Goal: Navigation & Orientation: Find specific page/section

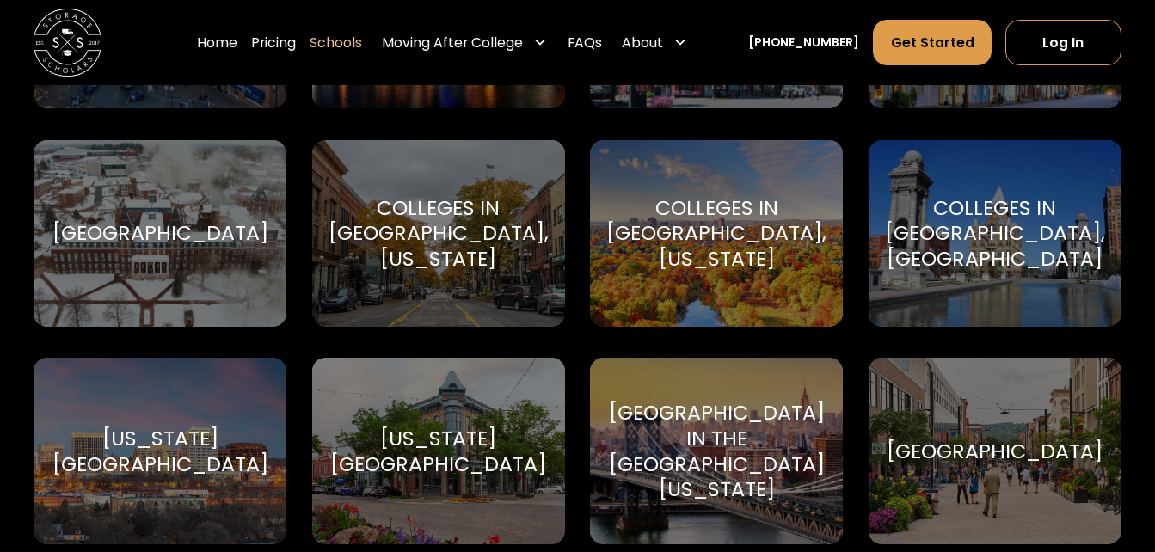
scroll to position [2329, 0]
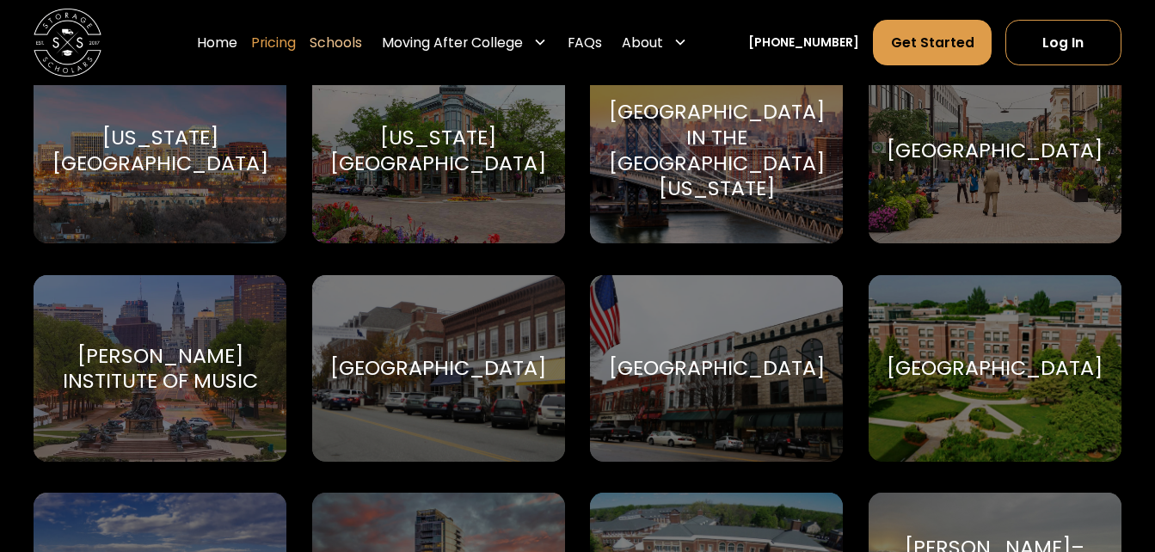
click at [296, 47] on link "Pricing" at bounding box center [273, 42] width 45 height 47
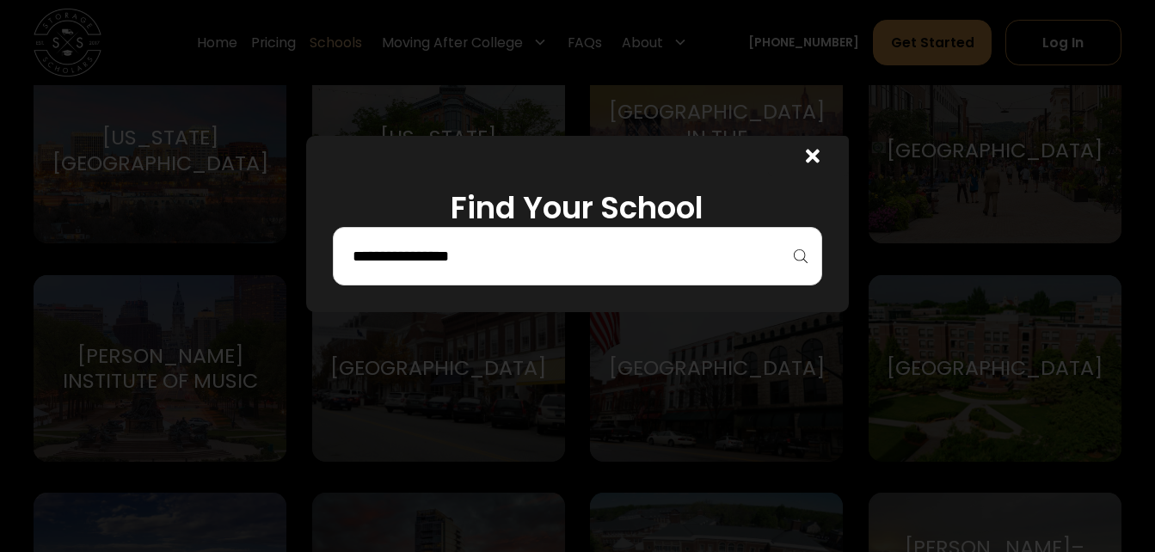
click at [819, 153] on icon at bounding box center [813, 156] width 14 height 14
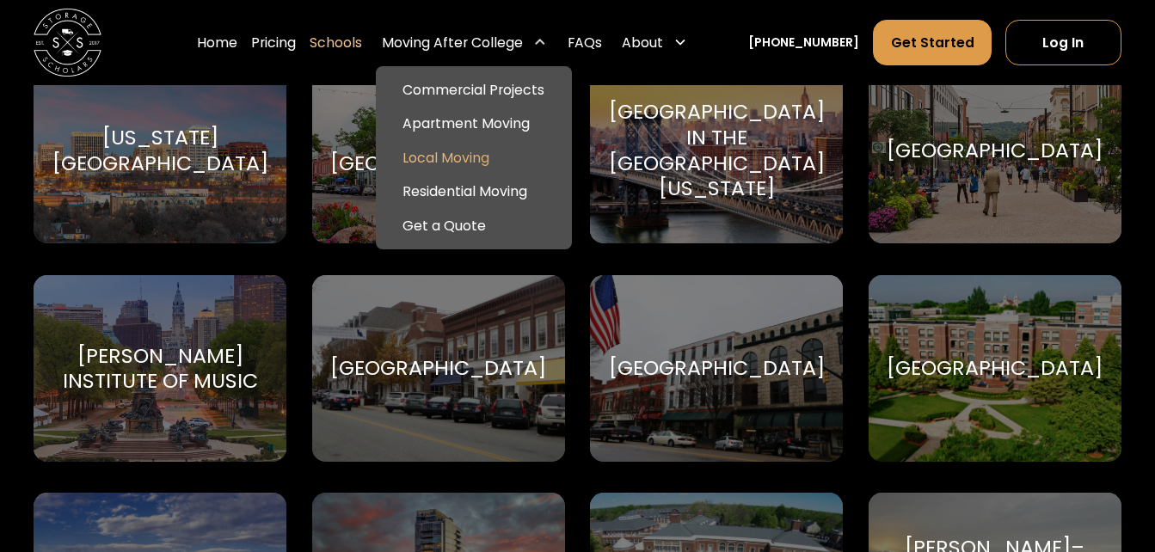
click at [522, 165] on link "Local Moving" at bounding box center [473, 158] width 182 height 34
